Goal: Transaction & Acquisition: Purchase product/service

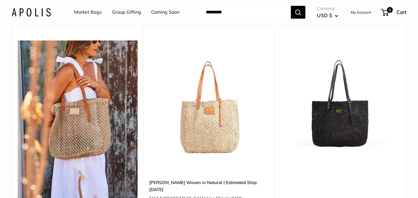
scroll to position [65, 0]
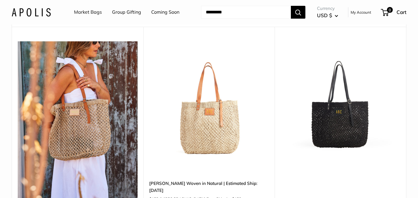
click at [0, 0] on img at bounding box center [0, 0] width 0 height 0
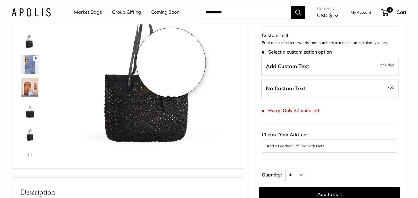
scroll to position [72, 0]
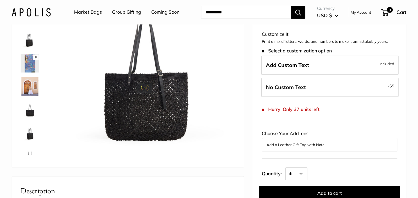
click at [34, 61] on img at bounding box center [30, 63] width 19 height 19
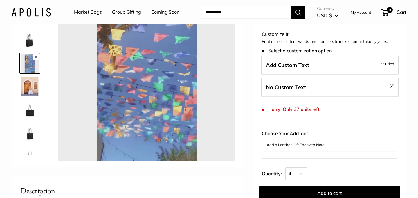
type input "*"
click at [24, 85] on img at bounding box center [30, 86] width 19 height 19
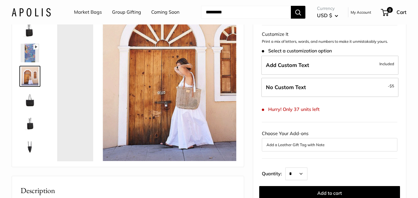
scroll to position [18, 0]
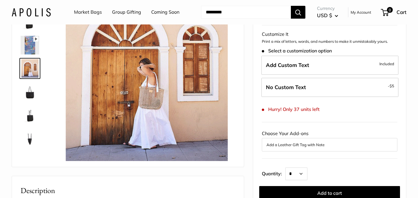
click at [30, 93] on img at bounding box center [30, 91] width 19 height 19
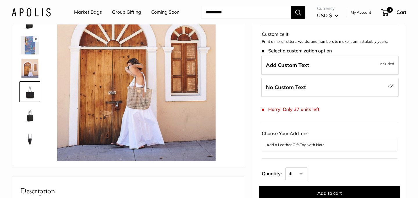
scroll to position [37, 0]
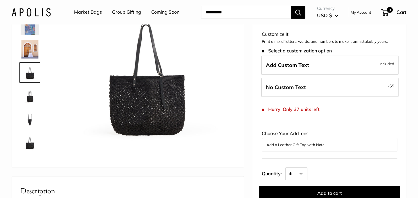
click at [31, 100] on img at bounding box center [30, 95] width 19 height 19
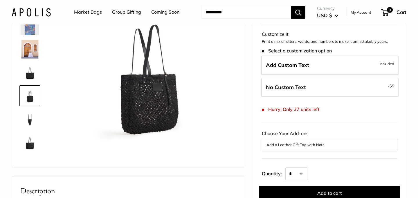
click at [31, 116] on img at bounding box center [30, 119] width 19 height 19
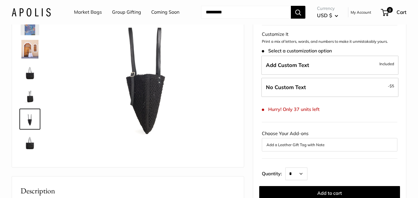
click at [33, 141] on img at bounding box center [30, 142] width 19 height 19
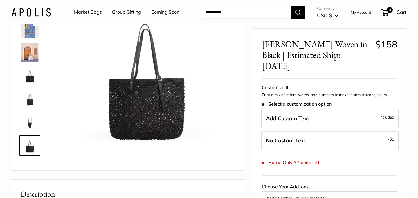
scroll to position [69, 0]
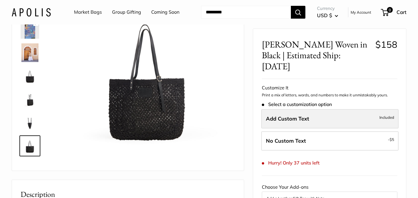
click at [334, 110] on label "Add Custom Text Included" at bounding box center [329, 118] width 137 height 19
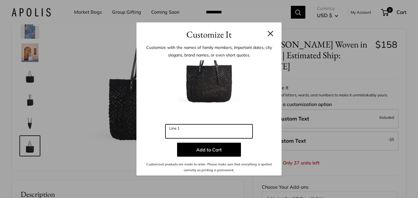
click at [207, 131] on input "Line 1" at bounding box center [209, 131] width 87 height 14
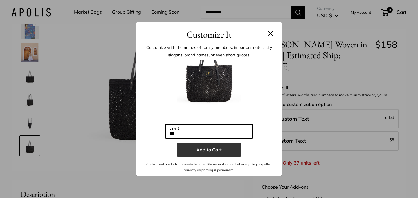
type input "***"
click at [215, 150] on button "Add to Cart" at bounding box center [209, 149] width 64 height 14
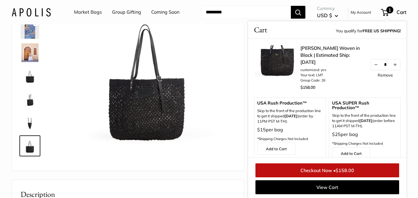
click at [327, 169] on link "Checkout Now • $158.00" at bounding box center [328, 170] width 144 height 14
click at [86, 11] on link "Market Bags" at bounding box center [88, 12] width 28 height 9
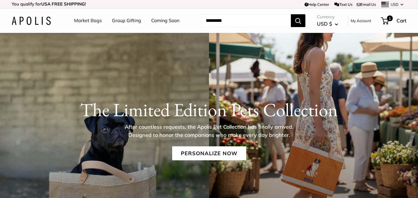
click at [250, 18] on input "Search..." at bounding box center [246, 20] width 90 height 13
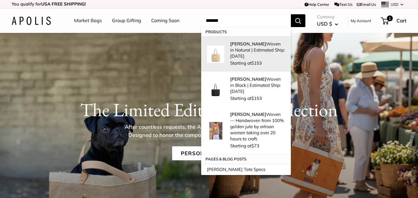
type input "*******"
click at [249, 53] on div "Mercado Woven in Natural | Estimated Ship: Oct. 19th Starting at $153" at bounding box center [257, 54] width 55 height 26
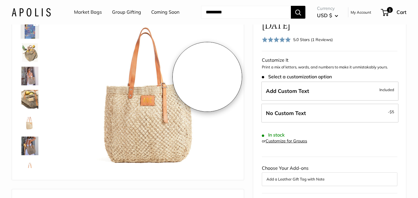
scroll to position [60, 0]
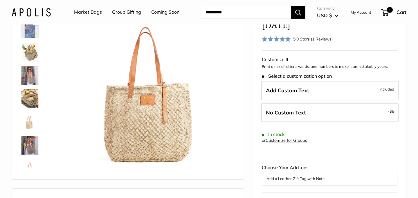
click at [33, 99] on img at bounding box center [30, 98] width 19 height 19
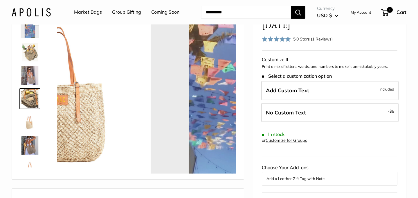
scroll to position [18, 0]
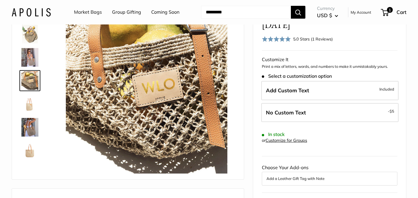
click at [31, 57] on img at bounding box center [30, 57] width 19 height 19
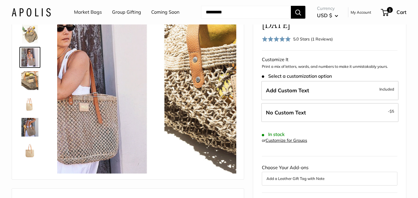
scroll to position [0, 0]
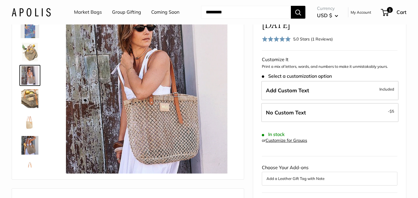
click at [32, 50] on img at bounding box center [30, 52] width 19 height 19
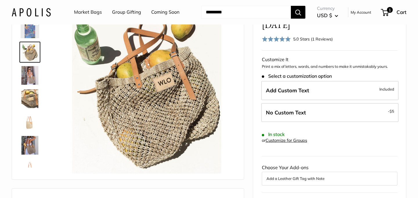
click at [29, 147] on img at bounding box center [30, 145] width 19 height 19
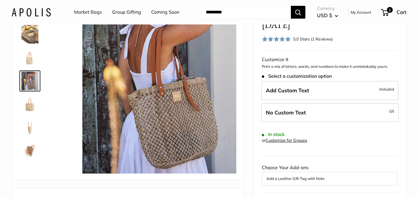
scroll to position [65, 0]
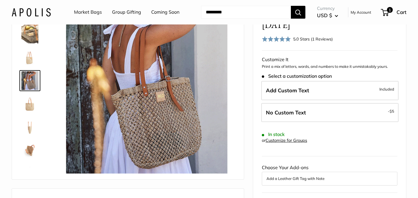
click at [30, 151] on img at bounding box center [30, 150] width 19 height 19
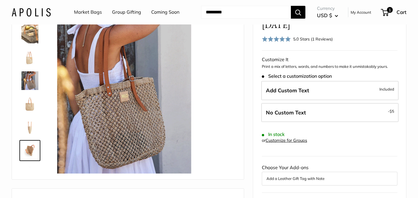
scroll to position [84, 0]
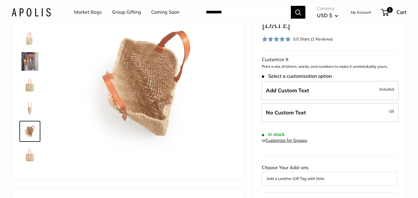
click at [279, 36] on span at bounding box center [276, 39] width 29 height 6
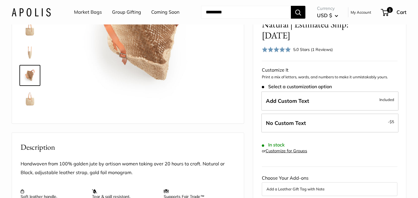
scroll to position [90, 0]
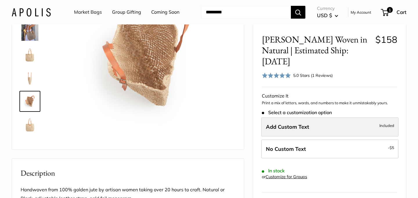
click at [307, 125] on span "Add Custom Text" at bounding box center [287, 126] width 43 height 7
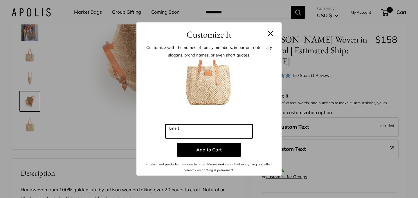
click at [204, 130] on input "Line 1" at bounding box center [209, 131] width 87 height 14
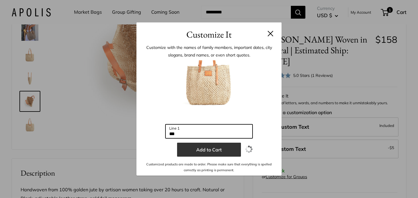
type input "***"
click at [212, 150] on button "Add to Cart" at bounding box center [209, 149] width 64 height 14
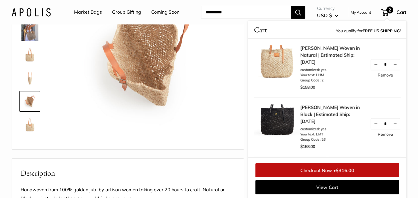
click at [343, 168] on span "$316.00" at bounding box center [345, 170] width 19 height 6
